Goal: Find specific page/section: Find specific page/section

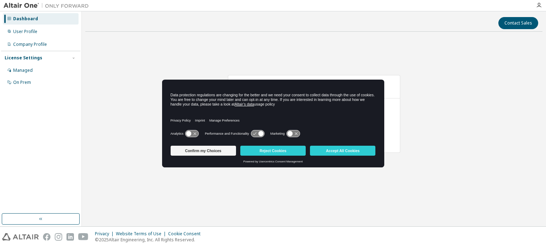
click at [341, 152] on button "Accept All Cookies" at bounding box center [342, 151] width 65 height 10
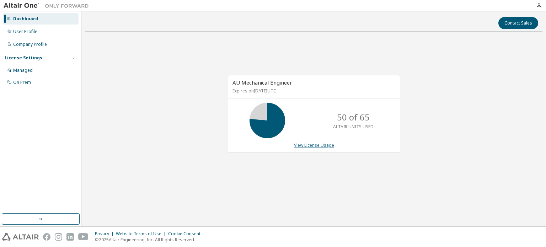
click at [311, 144] on link "View License Usage" at bounding box center [314, 145] width 40 height 6
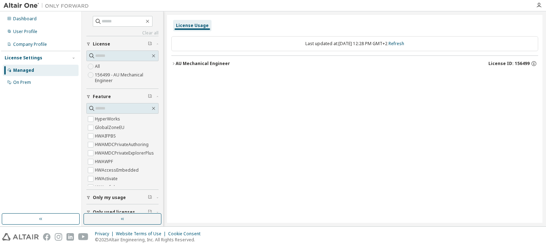
click at [188, 64] on div "AU Mechanical Engineer" at bounding box center [203, 64] width 54 height 6
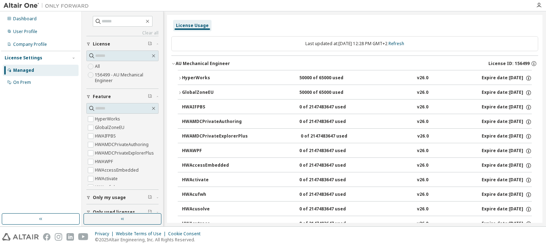
click at [181, 77] on icon "button" at bounding box center [180, 78] width 4 height 4
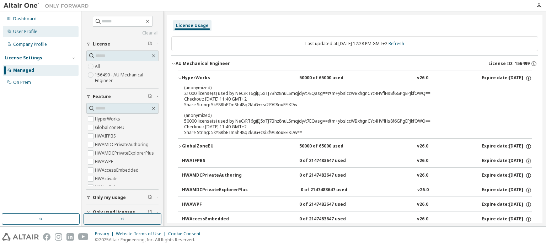
click at [27, 34] on div "User Profile" at bounding box center [25, 32] width 24 height 6
